Goal: Task Accomplishment & Management: Use online tool/utility

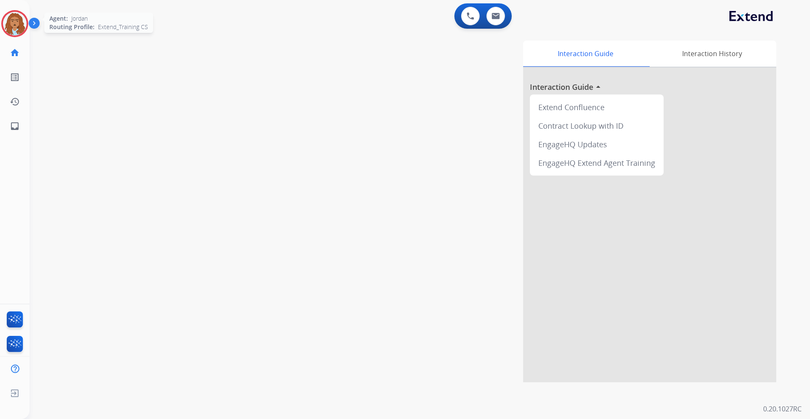
click at [16, 30] on img at bounding box center [15, 24] width 24 height 24
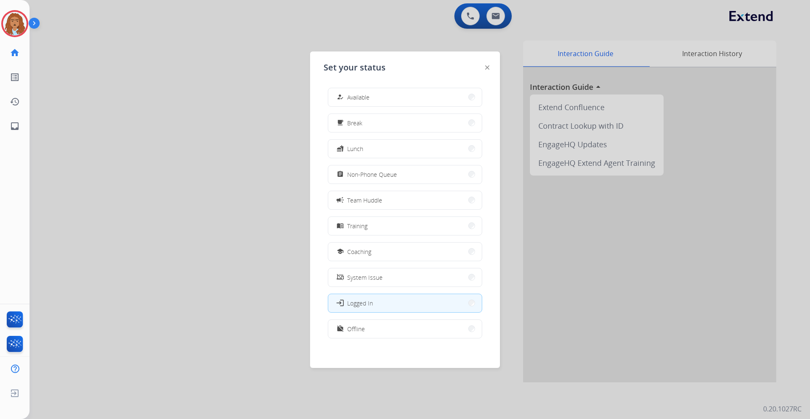
click at [382, 87] on div "how_to_reg Available free_breakfast Break fastfood Lunch assignment Non-Phone Q…" at bounding box center [404, 214] width 163 height 266
click at [380, 99] on button "how_to_reg Available" at bounding box center [404, 97] width 153 height 18
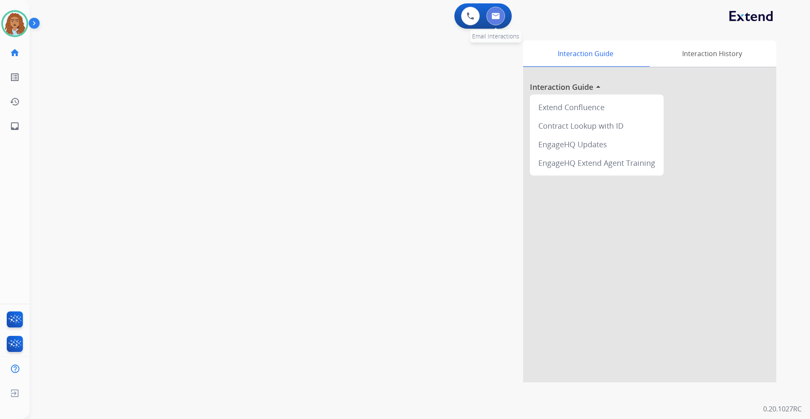
click at [494, 13] on img at bounding box center [495, 16] width 8 height 7
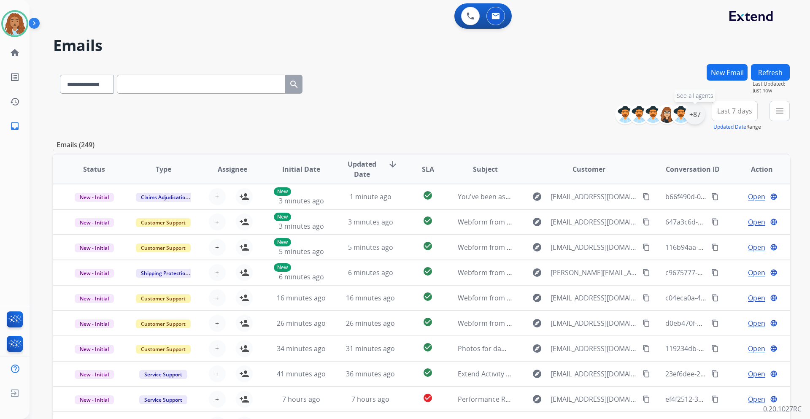
click at [691, 116] on div "+87" at bounding box center [694, 114] width 20 height 20
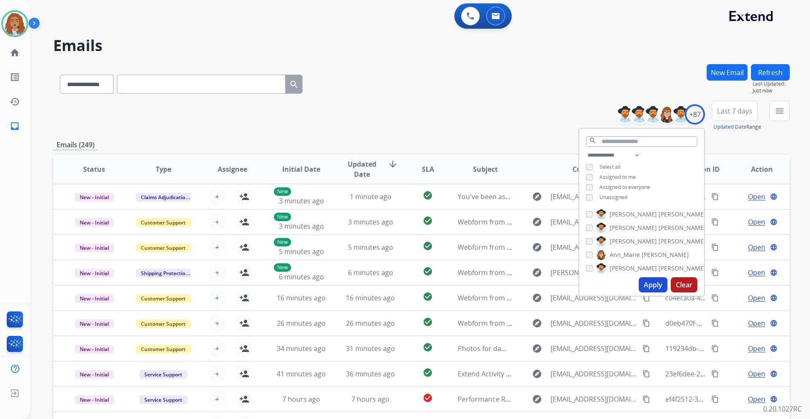
click at [649, 281] on button "Apply" at bounding box center [652, 284] width 29 height 15
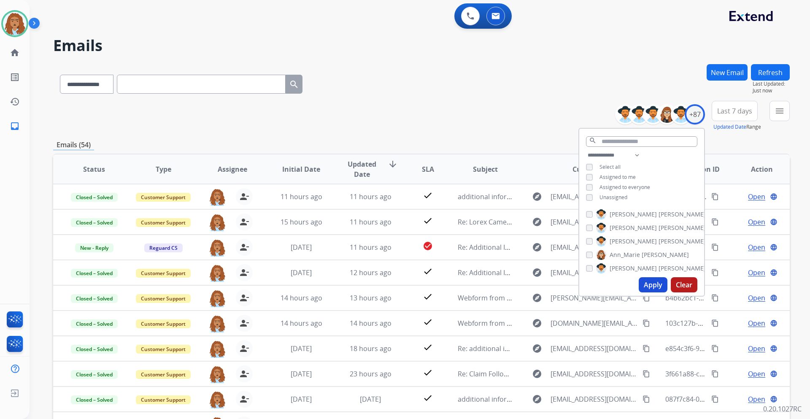
click at [470, 112] on div "**********" at bounding box center [421, 116] width 736 height 30
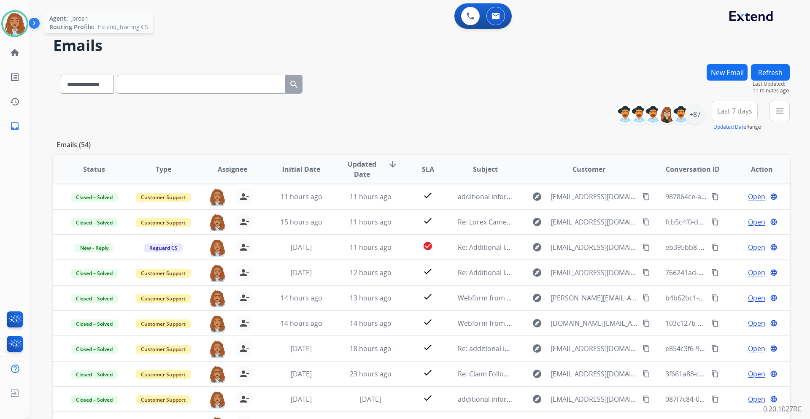
click at [19, 32] on img at bounding box center [15, 24] width 24 height 24
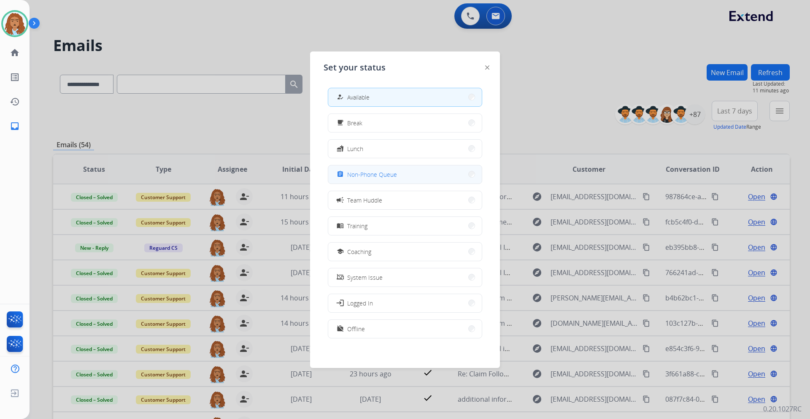
click at [425, 174] on button "assignment Non-Phone Queue" at bounding box center [404, 174] width 153 height 18
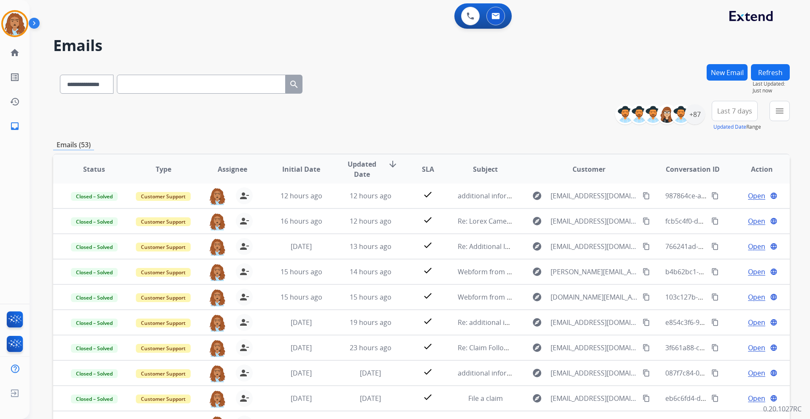
click at [781, 67] on button "Refresh" at bounding box center [770, 72] width 39 height 16
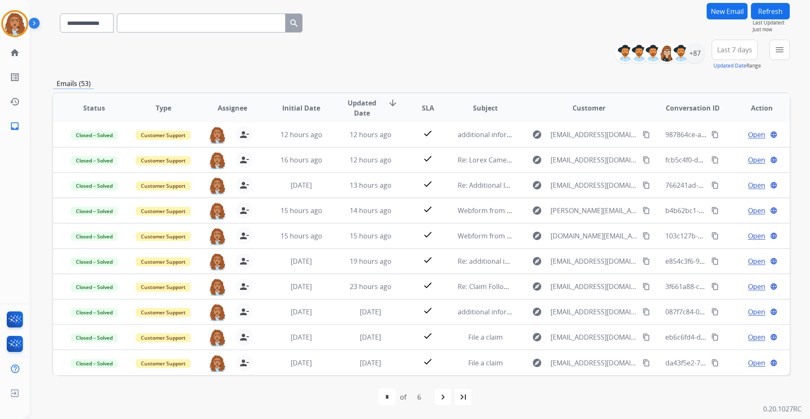
click at [762, 5] on button "Refresh" at bounding box center [770, 11] width 39 height 16
click at [698, 57] on div "+87" at bounding box center [694, 53] width 20 height 20
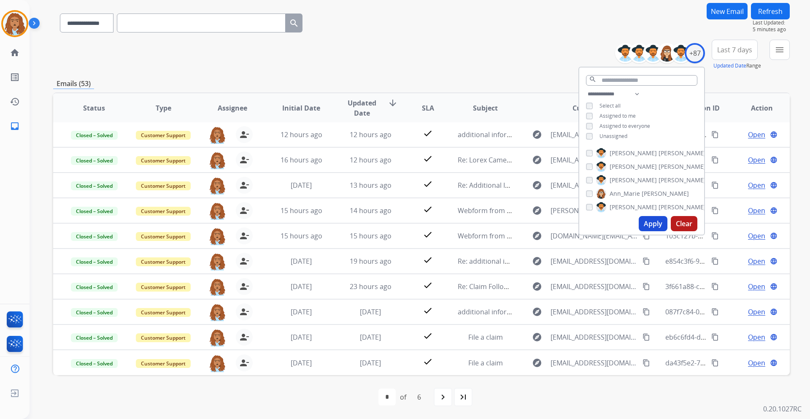
scroll to position [44, 0]
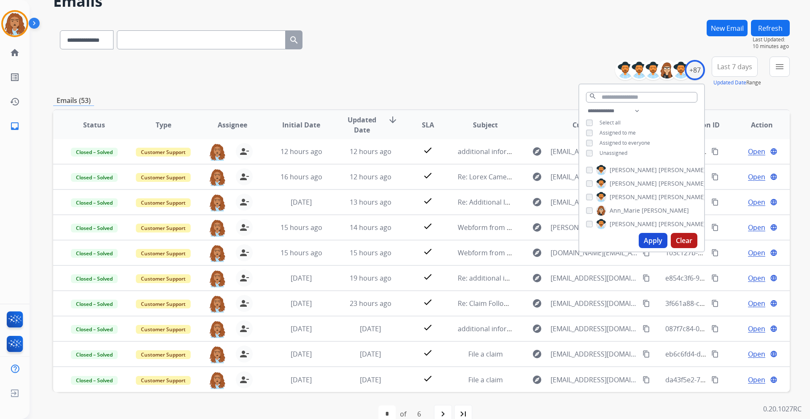
click at [552, 62] on div "**********" at bounding box center [421, 72] width 736 height 30
